Goal: Task Accomplishment & Management: Manage account settings

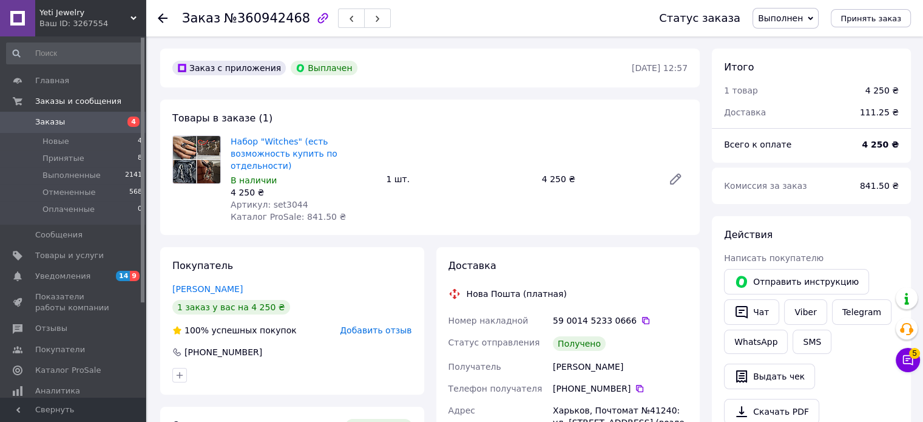
click at [76, 275] on span "Уведомления" at bounding box center [62, 276] width 55 height 11
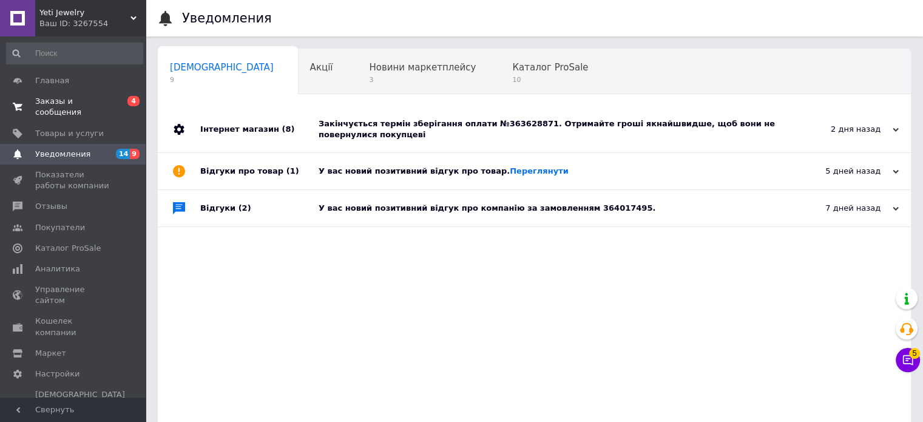
click at [99, 100] on span "Заказы и сообщения" at bounding box center [73, 107] width 77 height 22
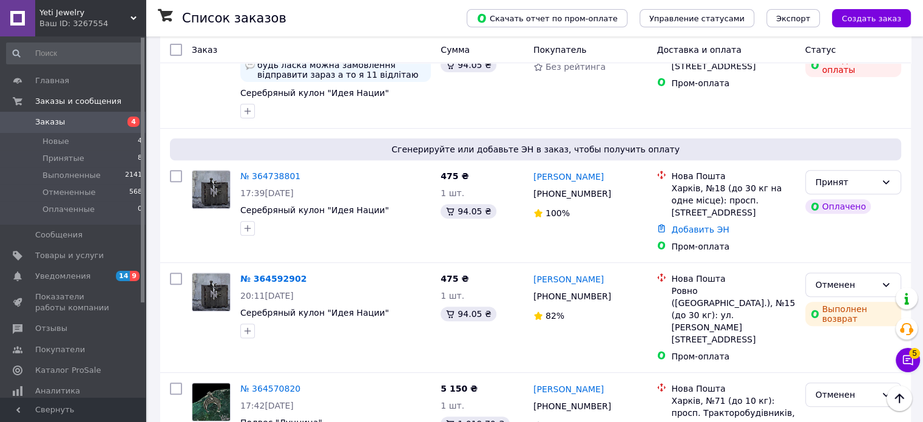
scroll to position [425, 0]
